Goal: Information Seeking & Learning: Learn about a topic

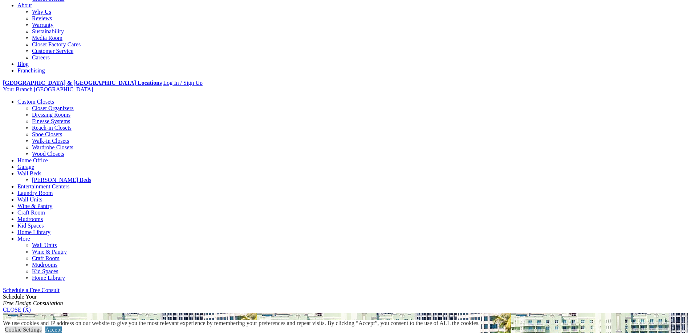
scroll to position [145, 0]
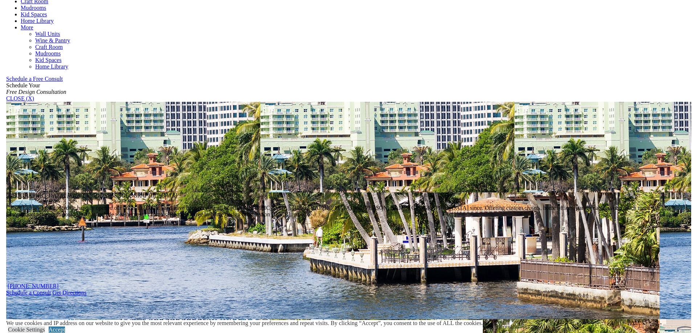
scroll to position [399, 0]
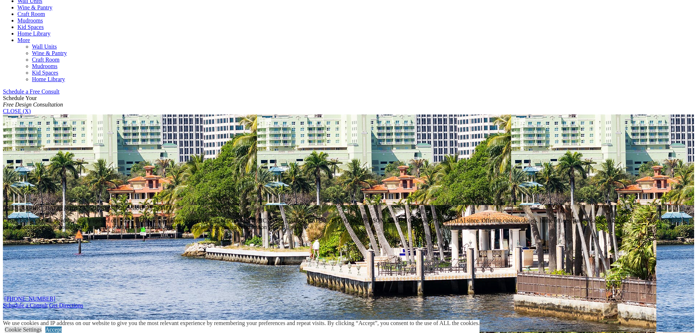
drag, startPoint x: 439, startPoint y: 17, endPoint x: 443, endPoint y: 22, distance: 5.9
